Goal: Find specific page/section: Find specific page/section

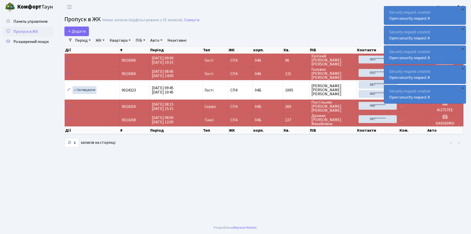
select select "25"
click at [27, 43] on span "Розширений пошук" at bounding box center [30, 42] width 35 height 6
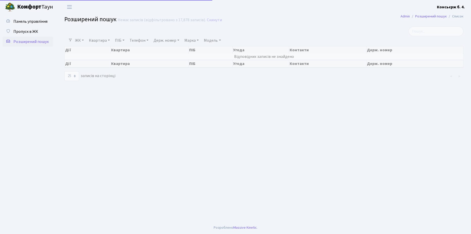
select select "25"
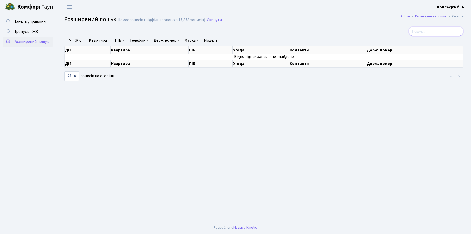
click at [440, 31] on input "search" at bounding box center [436, 32] width 55 height 10
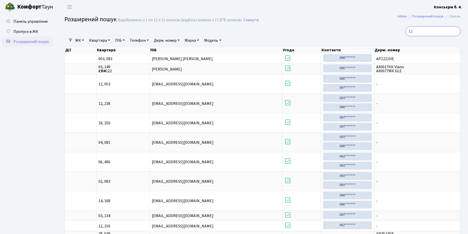
type input "1"
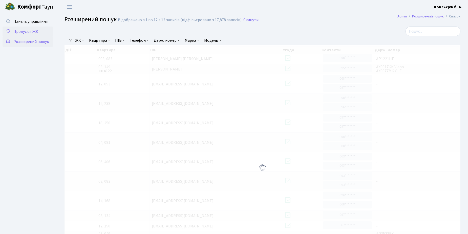
click at [29, 31] on span "Пропуск в ЖК" at bounding box center [25, 32] width 25 height 6
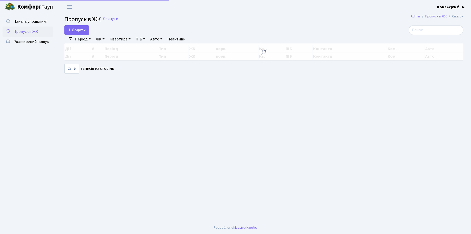
select select "25"
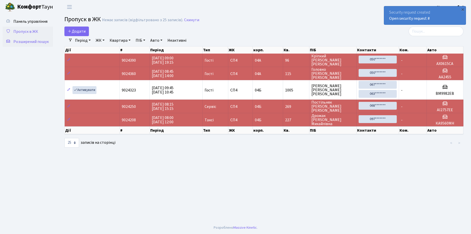
click at [30, 42] on span "Розширений пошук" at bounding box center [30, 42] width 35 height 6
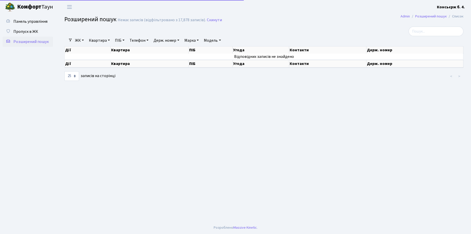
select select "25"
click at [422, 30] on input "search" at bounding box center [436, 32] width 55 height 10
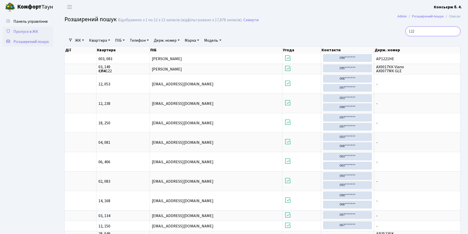
type input "122"
click at [29, 31] on span "Пропуск в ЖК" at bounding box center [25, 32] width 25 height 6
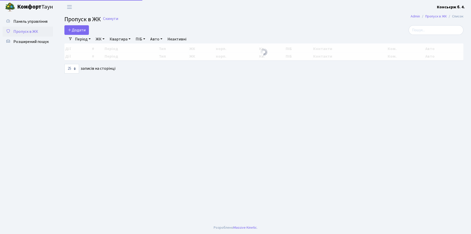
select select "25"
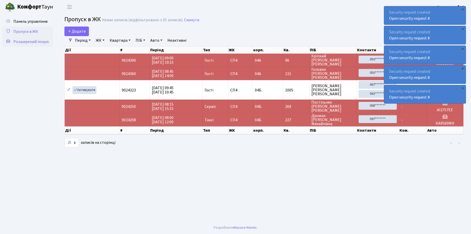
click at [35, 41] on span "Розширений пошук" at bounding box center [30, 42] width 35 height 6
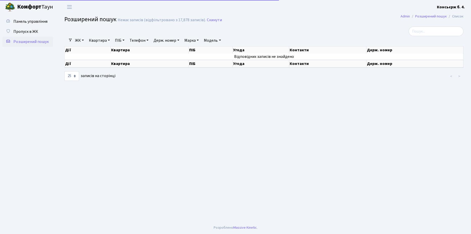
select select "25"
click at [32, 32] on span "Пропуск в ЖК" at bounding box center [25, 32] width 25 height 6
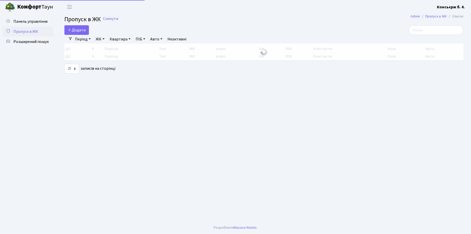
select select "25"
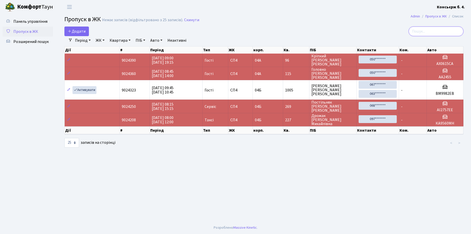
click at [423, 31] on input "search" at bounding box center [436, 32] width 55 height 10
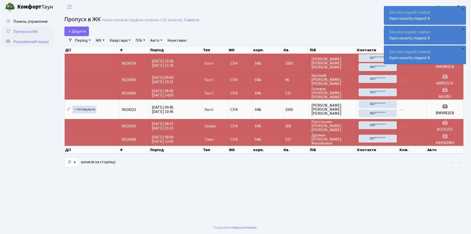
click at [28, 41] on span "Розширений пошук" at bounding box center [30, 42] width 35 height 6
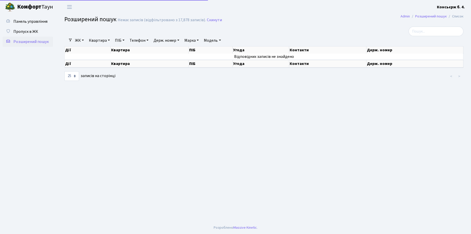
select select "25"
click at [426, 30] on input "search" at bounding box center [436, 32] width 55 height 10
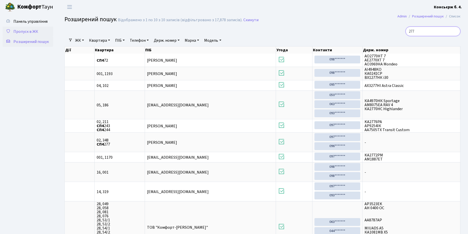
type input "277"
click at [28, 31] on span "Пропуск в ЖК" at bounding box center [25, 32] width 25 height 6
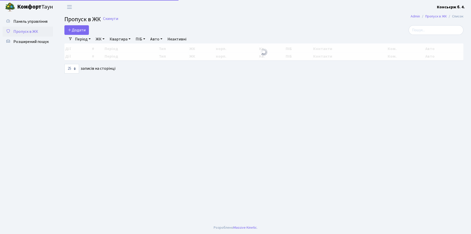
select select "25"
